Goal: Task Accomplishment & Management: Manage account settings

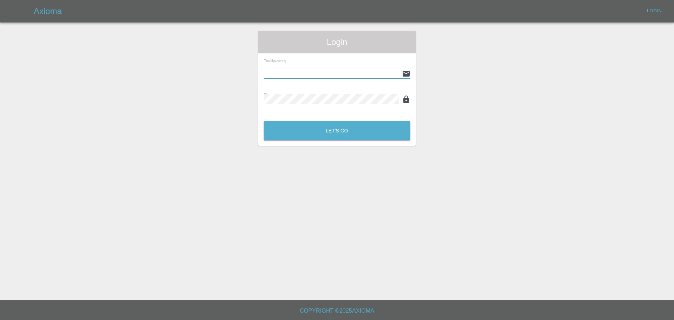
click at [296, 74] on input "text" at bounding box center [331, 73] width 135 height 10
type input "[EMAIL_ADDRESS][PERSON_NAME][DOMAIN_NAME]"
click at [264, 121] on button "Let's Go" at bounding box center [337, 130] width 147 height 19
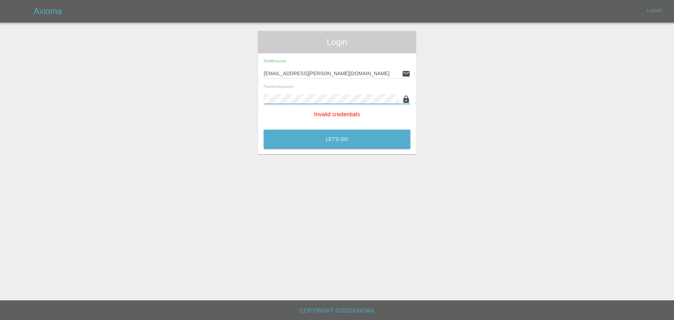
click at [264, 130] on button "Let's Go" at bounding box center [337, 139] width 147 height 19
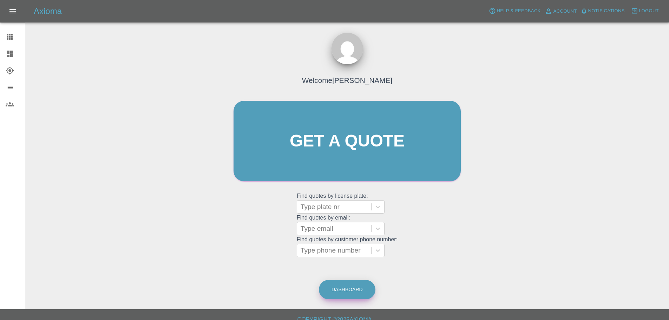
click at [344, 286] on link "Dashboard" at bounding box center [347, 289] width 57 height 19
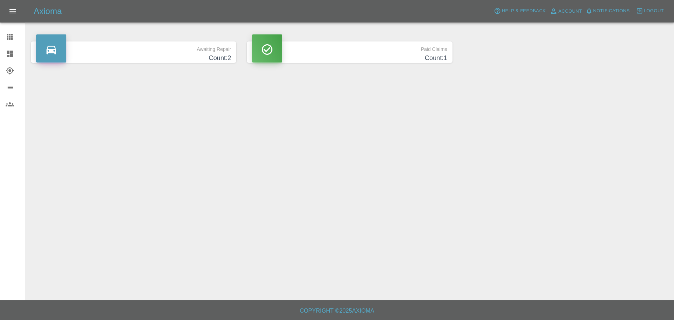
click at [200, 60] on h4 "Count: 2" at bounding box center [133, 57] width 195 height 9
